Goal: Task Accomplishment & Management: Complete application form

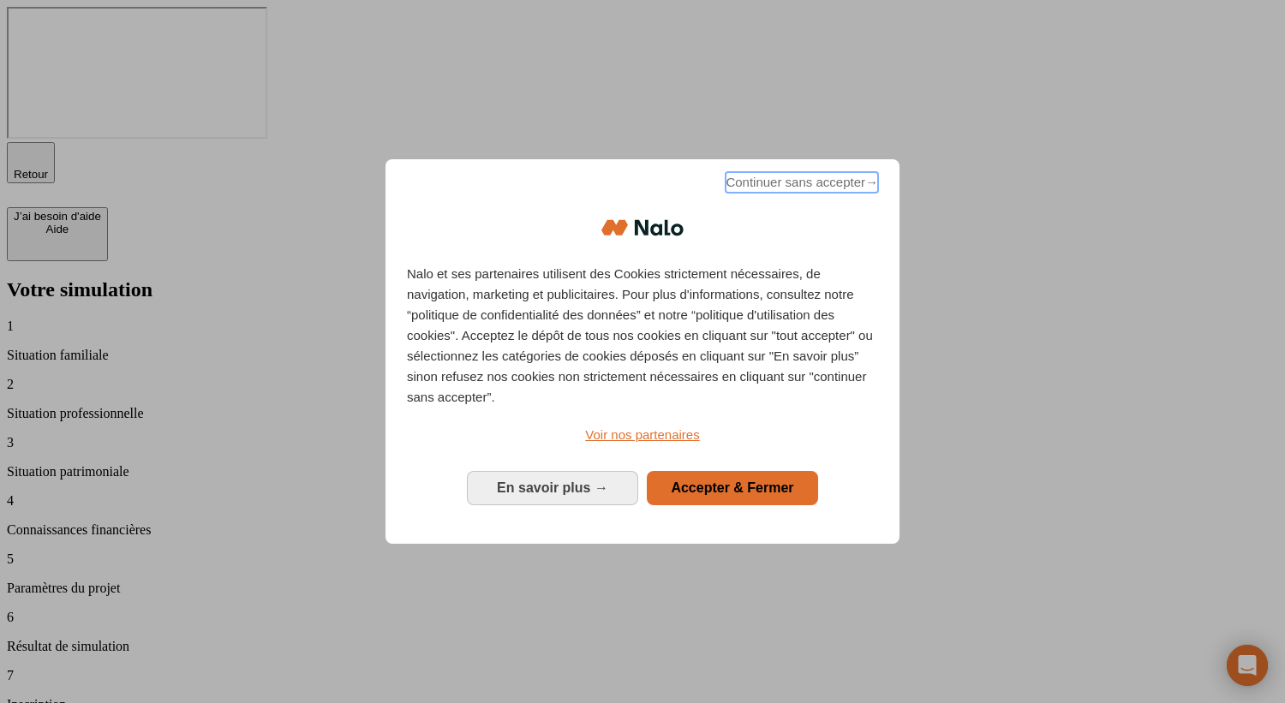
click at [800, 193] on span "Continuer sans accepter →" at bounding box center [802, 182] width 153 height 21
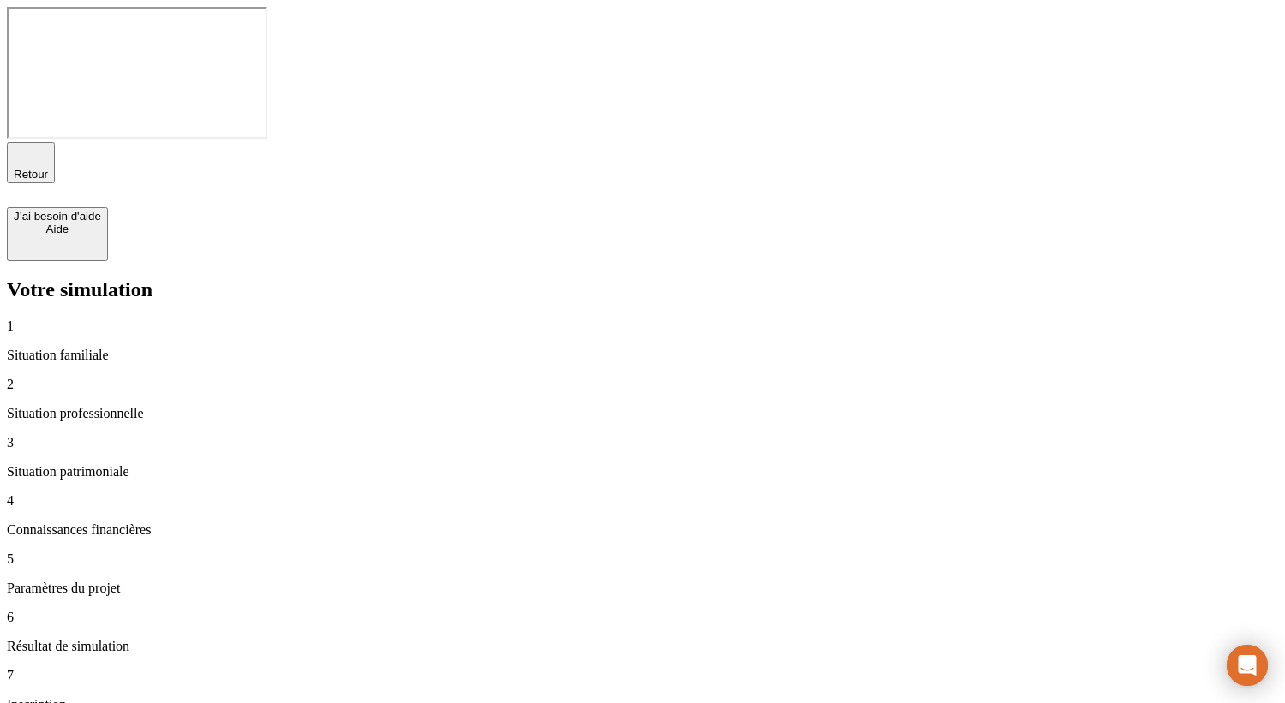
type input "100 000"
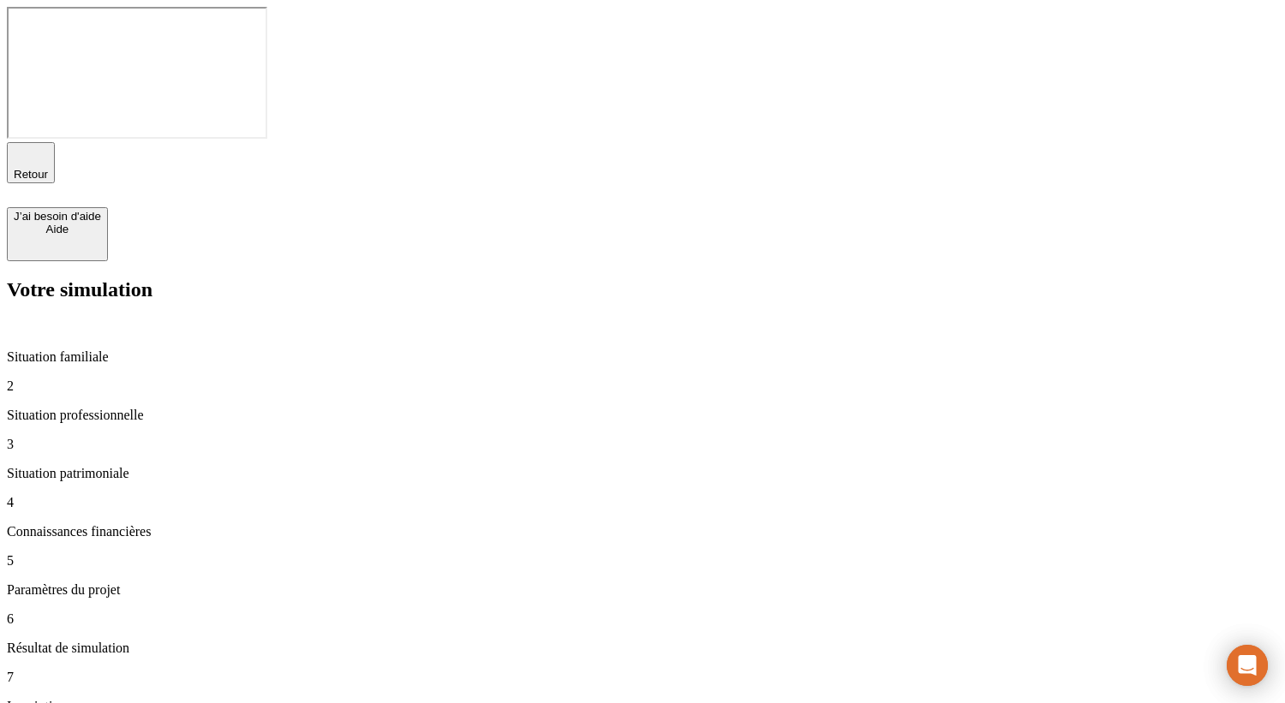
type input "0"
type input "10"
type input "100 000"
type input "50 000"
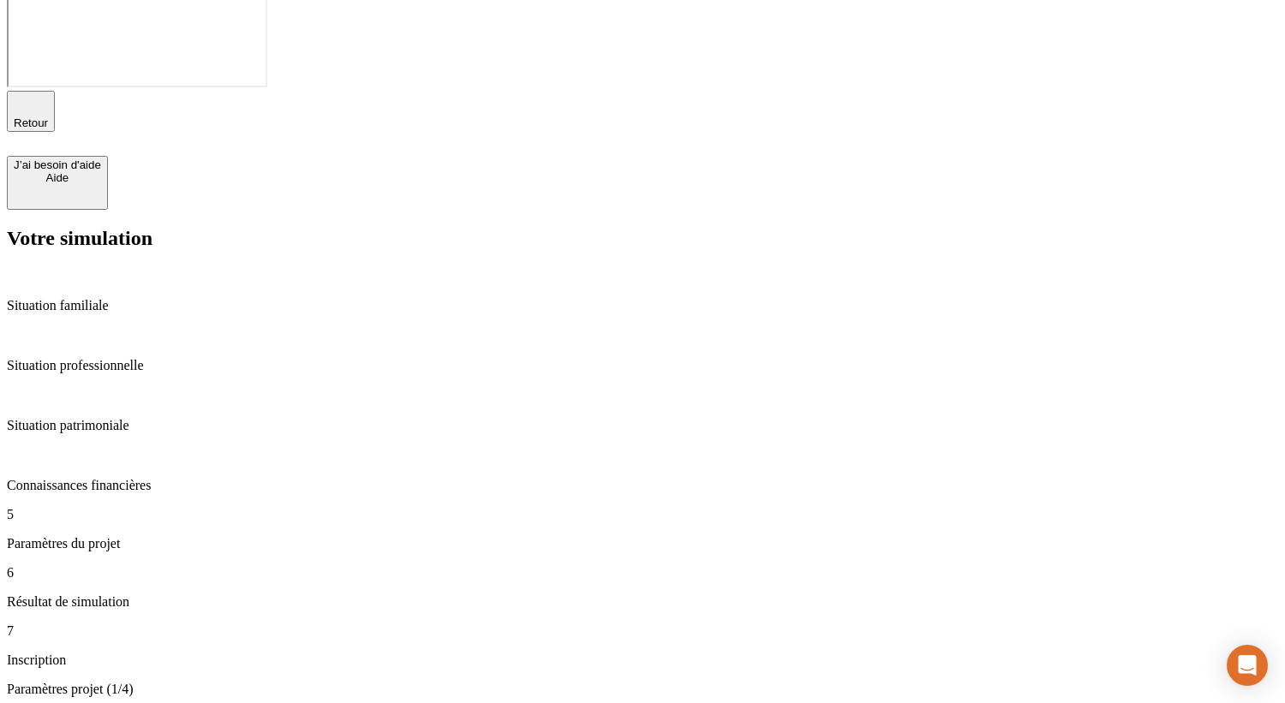
scroll to position [72, 0]
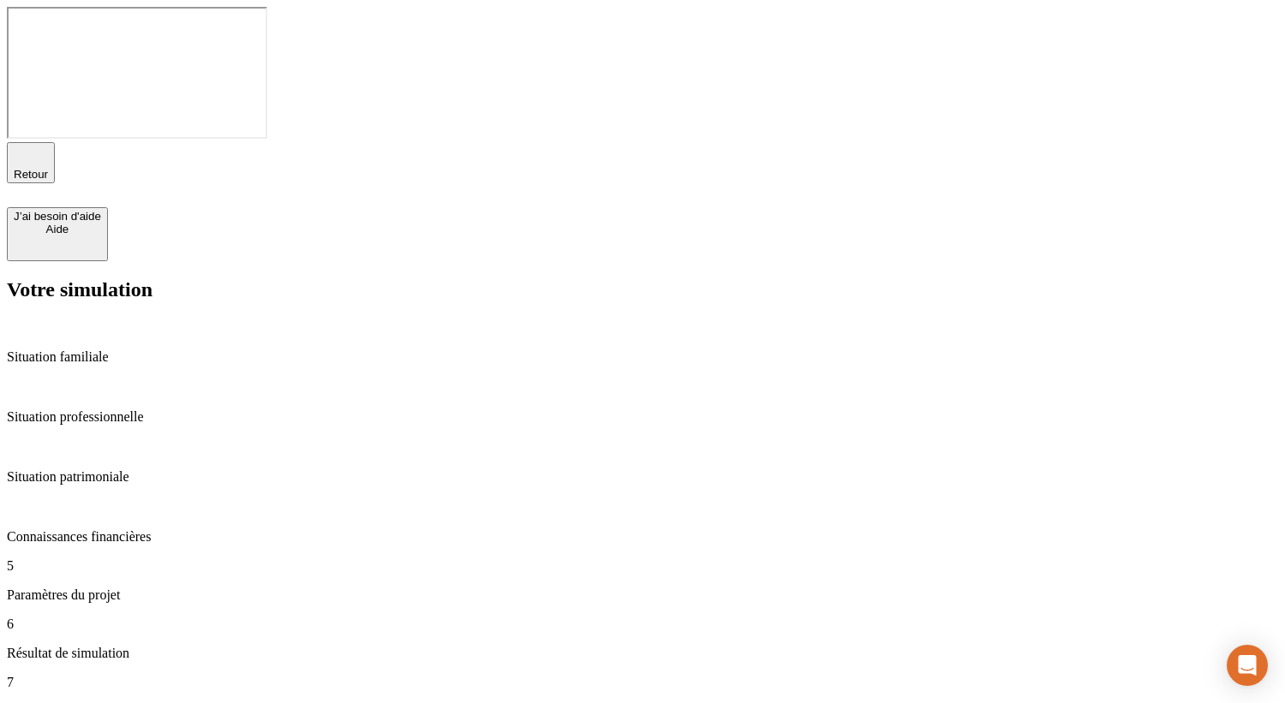
type input "60"
type input "4"
type input "65"
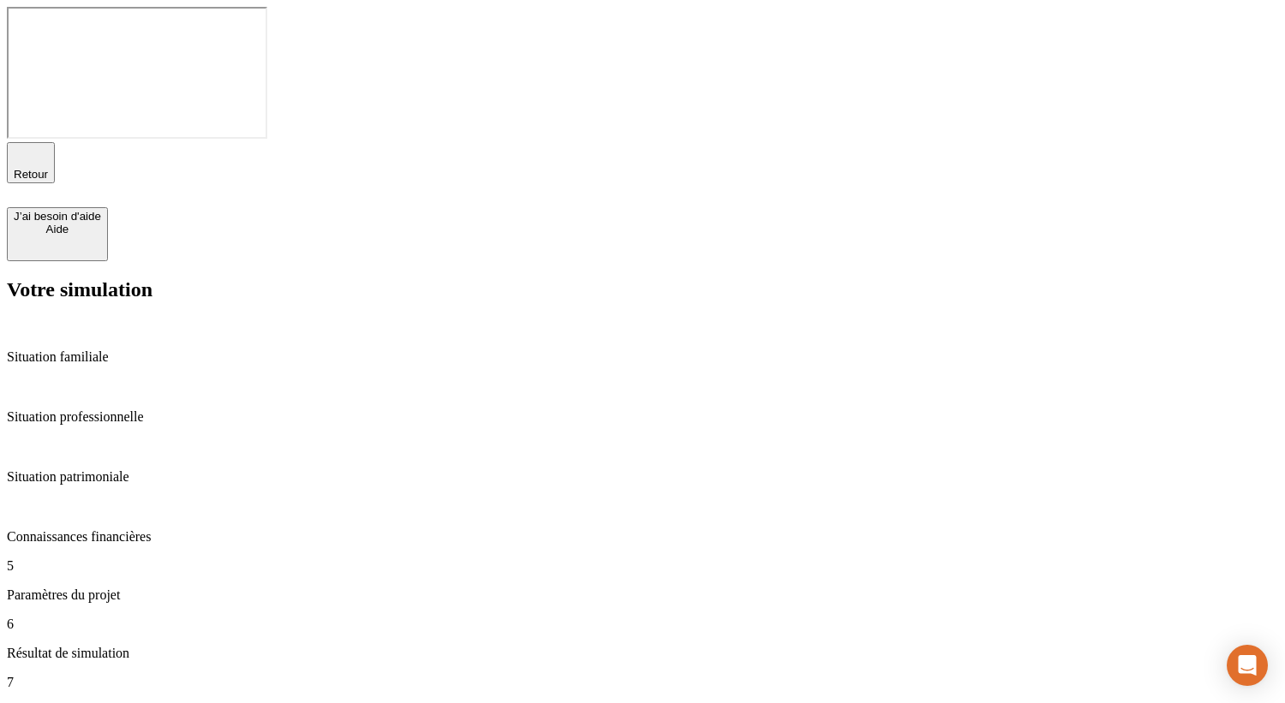
type input "40"
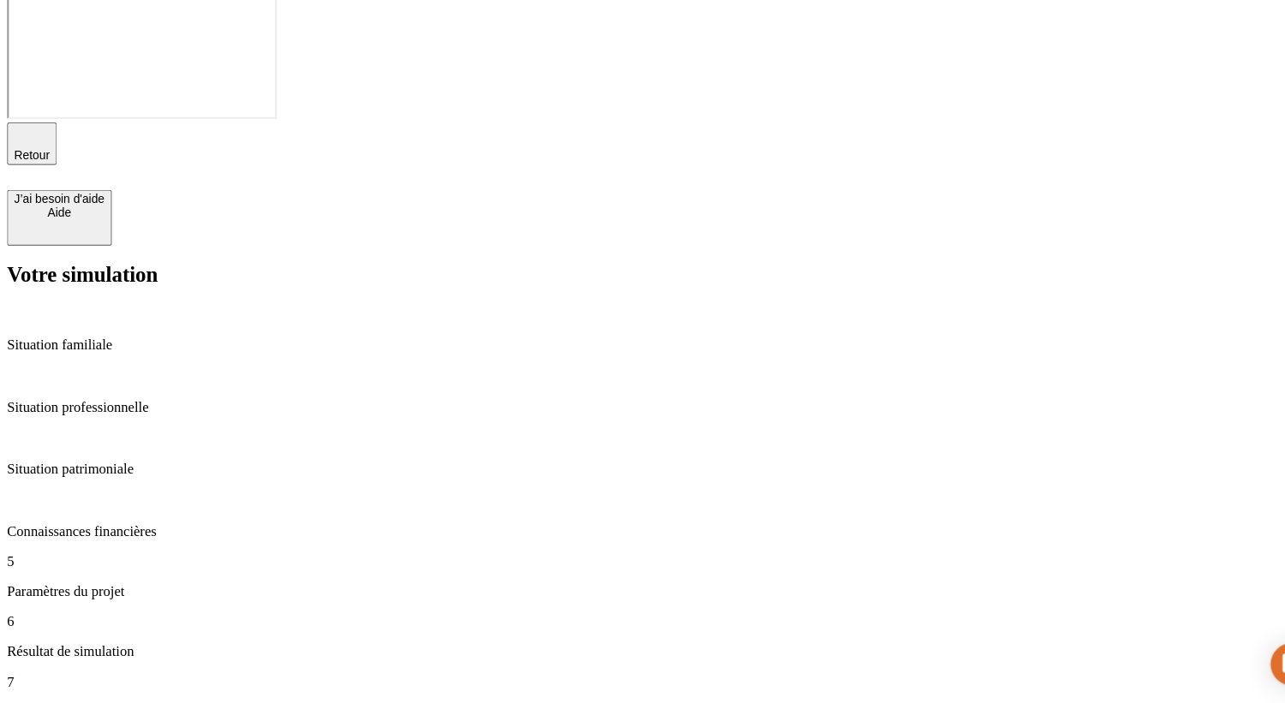
scroll to position [6, 0]
